Goal: Task Accomplishment & Management: Manage account settings

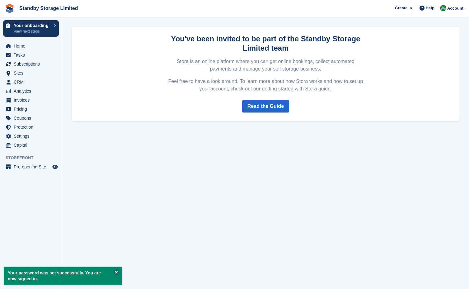
drag, startPoint x: 117, startPoint y: 273, endPoint x: 133, endPoint y: 251, distance: 27.6
click at [117, 273] on button at bounding box center [116, 272] width 6 height 6
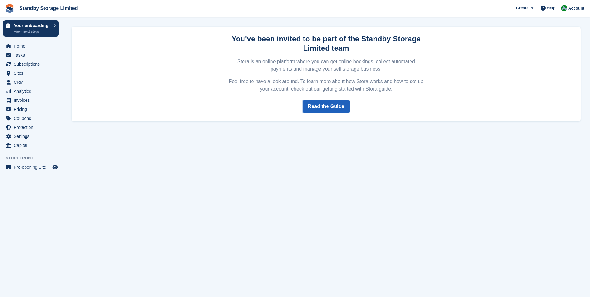
click at [322, 106] on link "Read the Guide" at bounding box center [326, 106] width 47 height 12
click at [19, 47] on span "Home" at bounding box center [32, 46] width 37 height 9
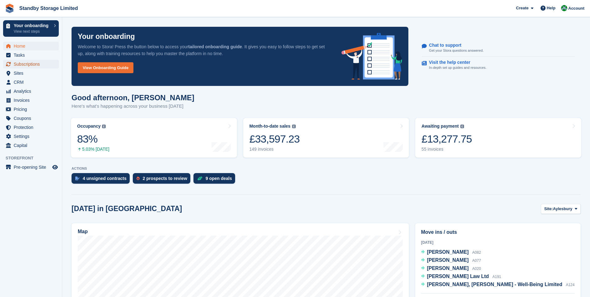
click at [30, 65] on span "Subscriptions" at bounding box center [32, 64] width 37 height 9
